Goal: Transaction & Acquisition: Subscribe to service/newsletter

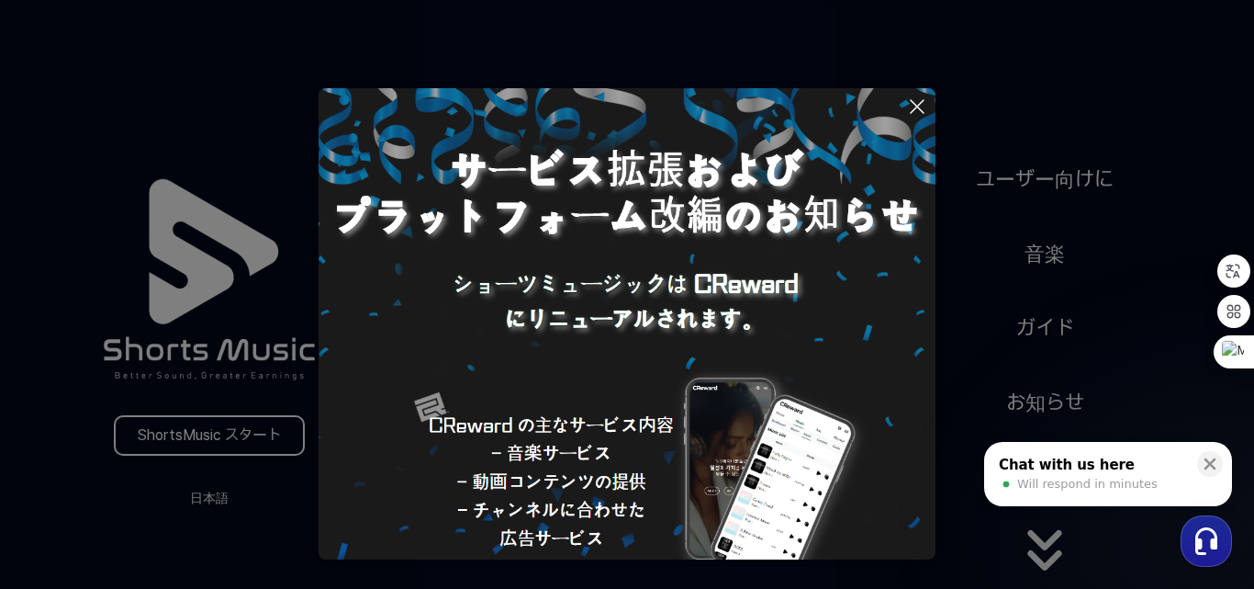
click at [905, 111] on img at bounding box center [627, 396] width 617 height 617
click at [915, 104] on icon at bounding box center [917, 106] width 13 height 13
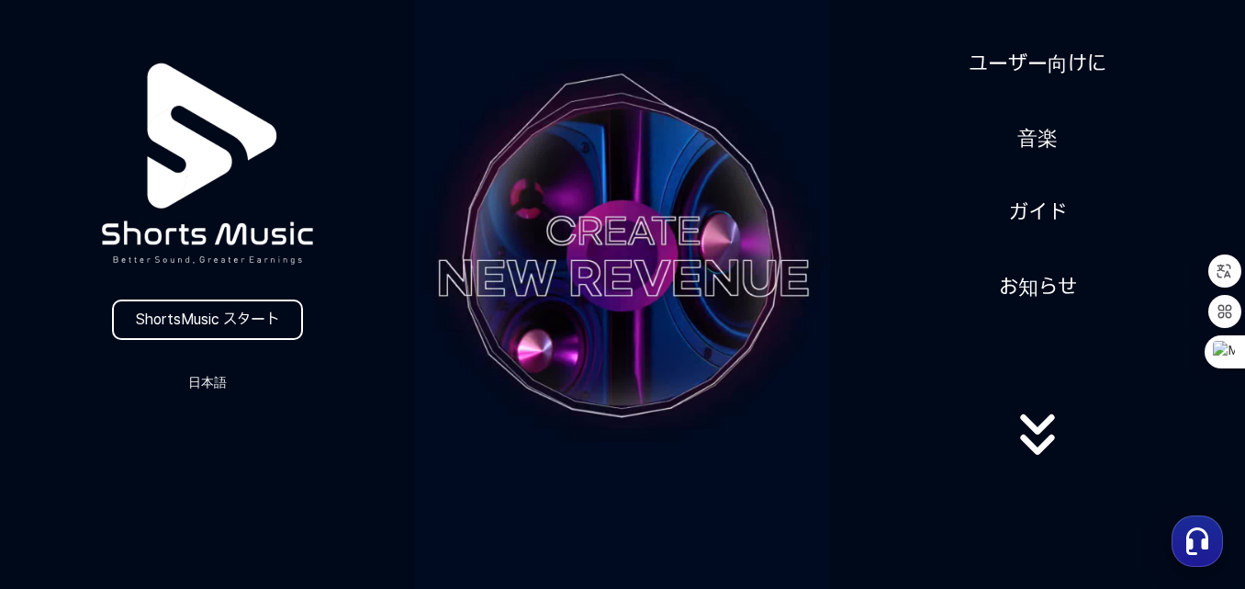
scroll to position [92, 0]
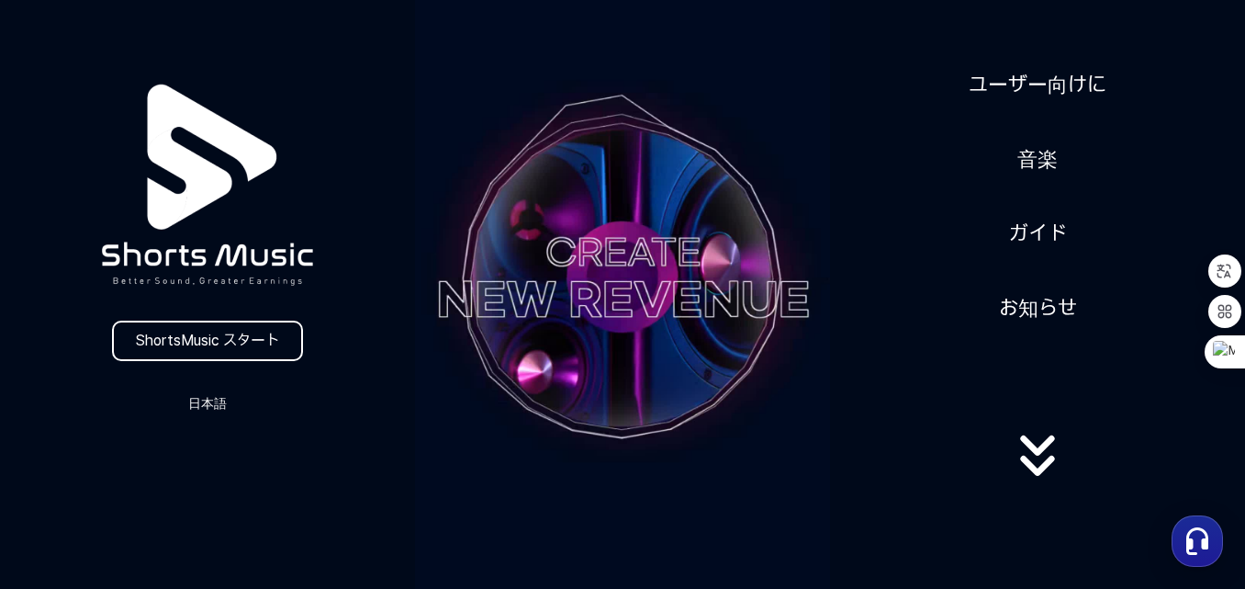
click at [548, 340] on video at bounding box center [622, 277] width 415 height 738
click at [249, 338] on link "ShortsMusic スタート" at bounding box center [207, 340] width 191 height 40
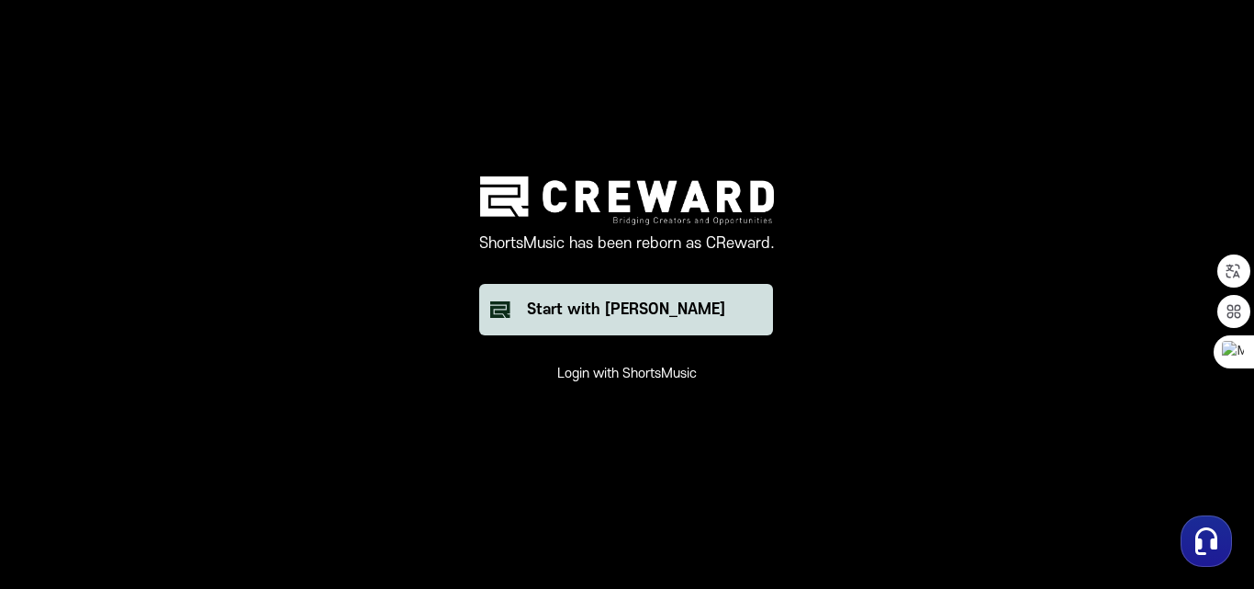
click at [643, 322] on button "Start with [PERSON_NAME]" at bounding box center [626, 309] width 294 height 51
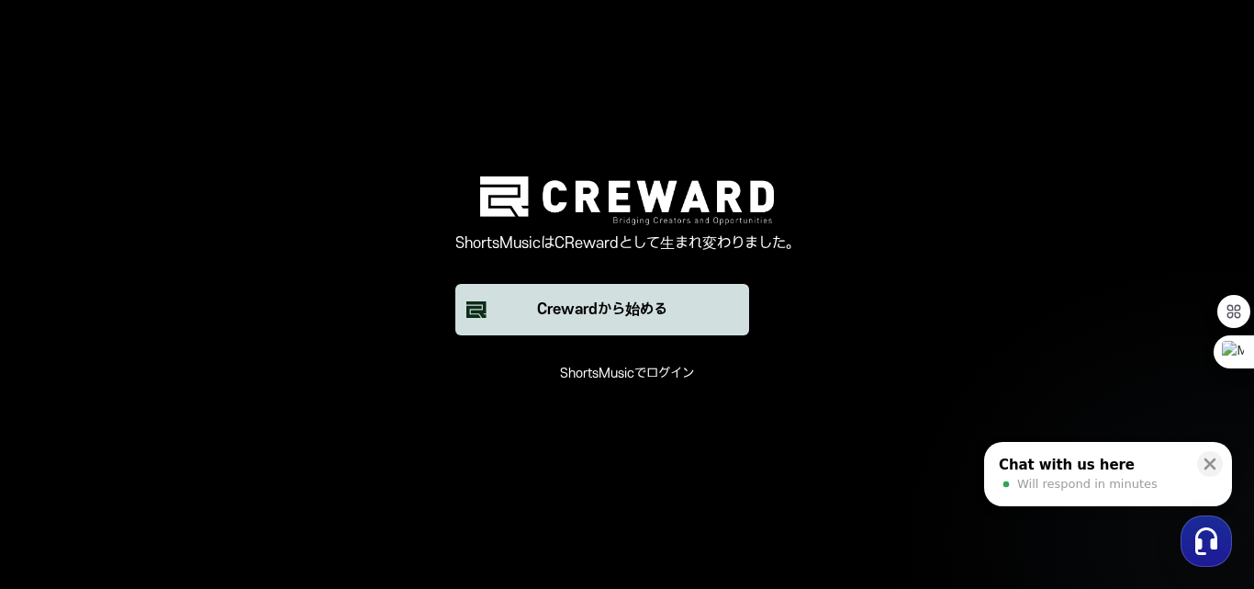
click at [664, 330] on button "Crewardから始める" at bounding box center [602, 309] width 294 height 51
